Goal: Task Accomplishment & Management: Use online tool/utility

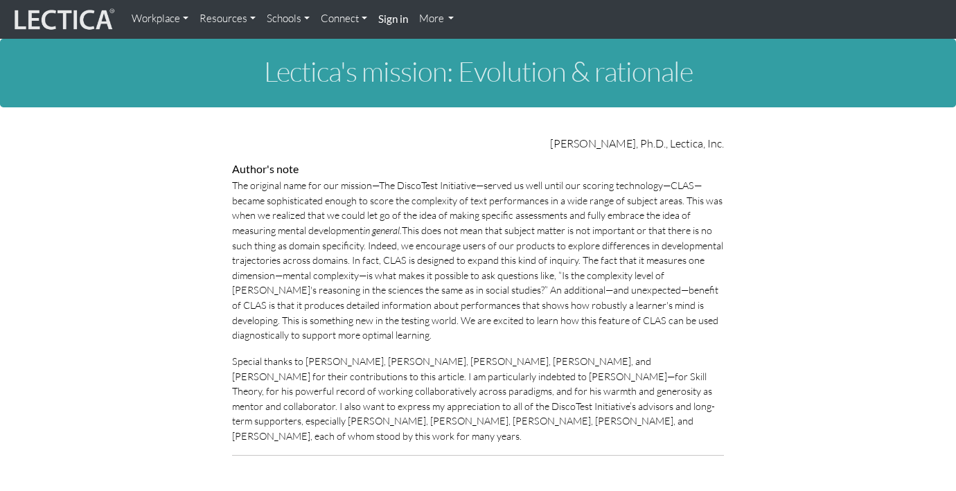
scroll to position [911, 0]
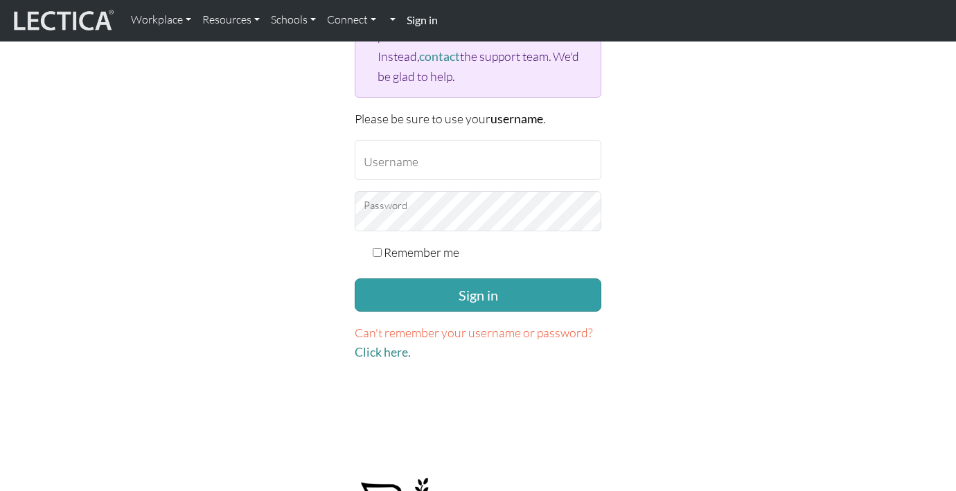
scroll to position [263, 0]
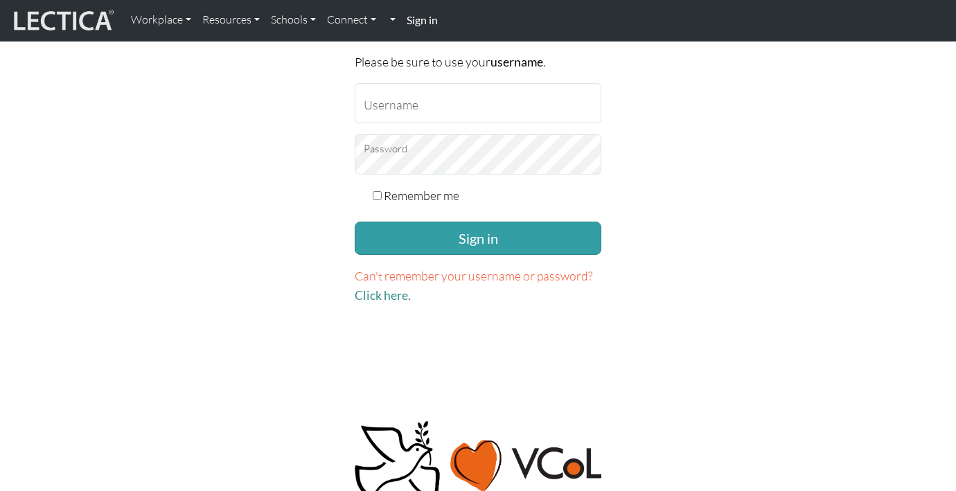
type input "garrettf"
click at [379, 195] on input "Remember me" at bounding box center [377, 195] width 9 height 9
checkbox input "true"
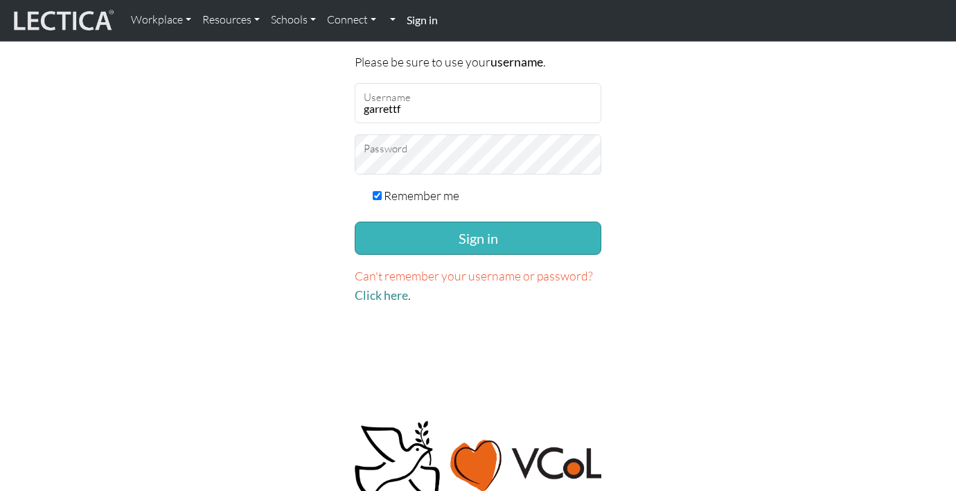
click at [433, 225] on button "Sign in" at bounding box center [478, 238] width 247 height 33
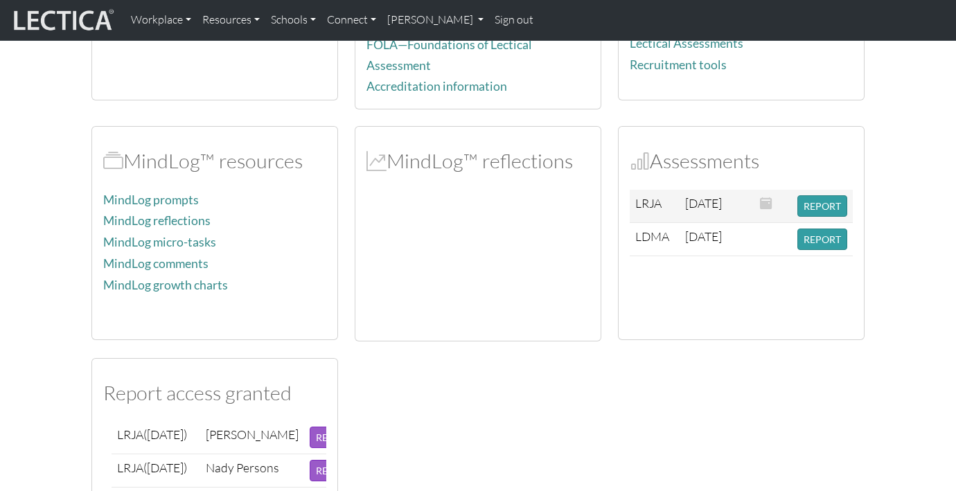
scroll to position [254, 0]
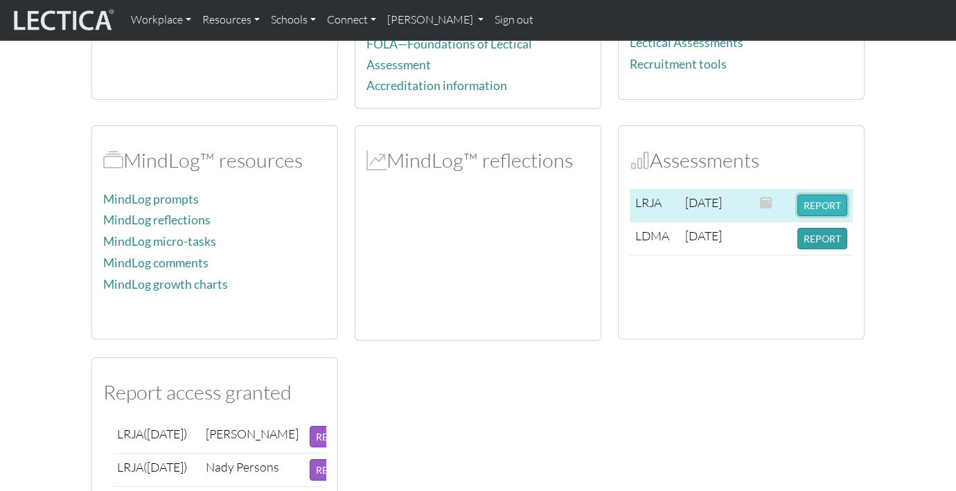
click at [816, 202] on button "REPORT" at bounding box center [823, 205] width 50 height 21
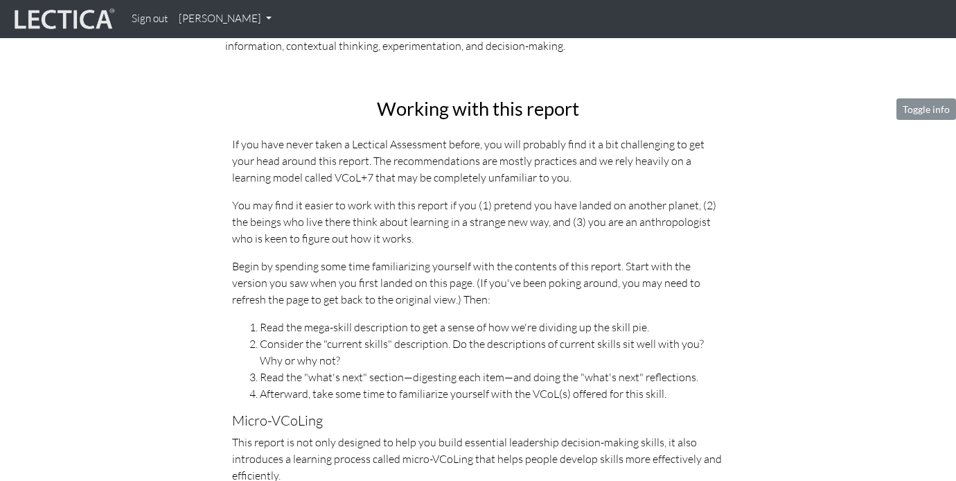
scroll to position [414, 0]
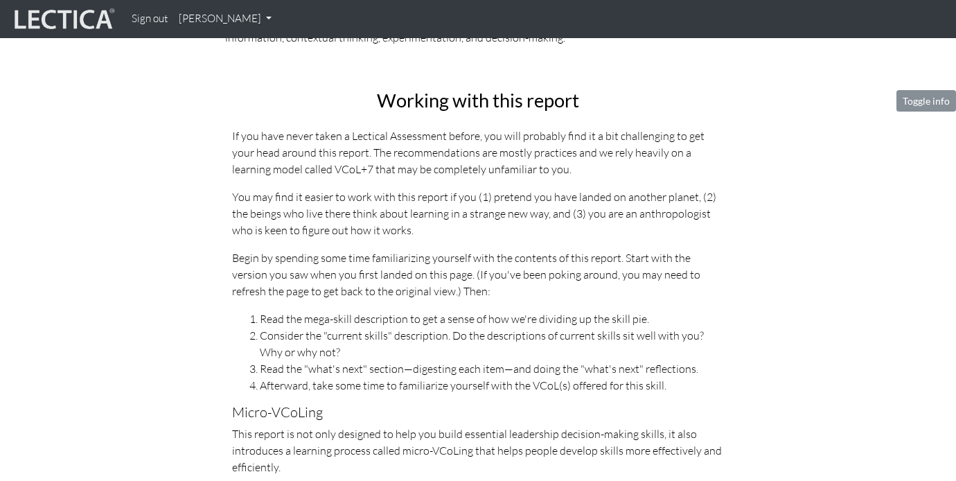
click at [724, 316] on div "Working with this report If you have never taken a Lectical Assessment before, …" at bounding box center [478, 396] width 513 height 613
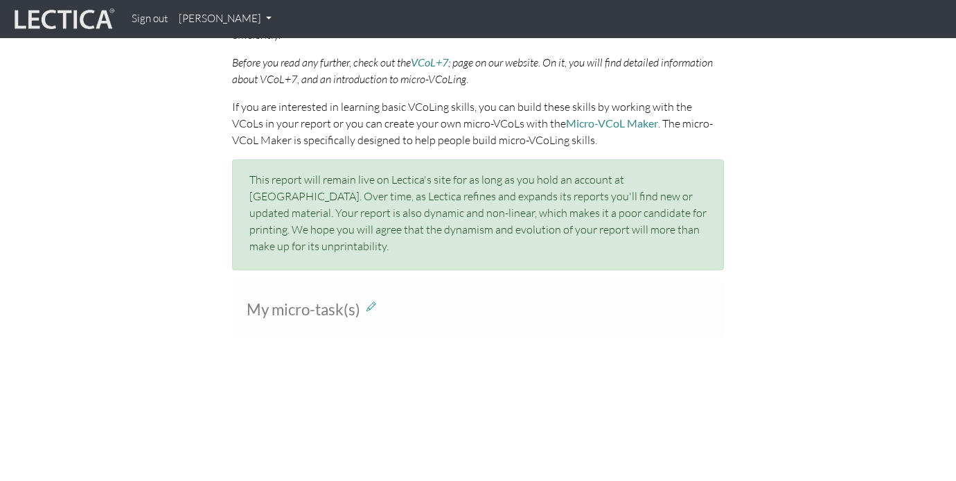
scroll to position [857, 0]
